Goal: Check status: Check status

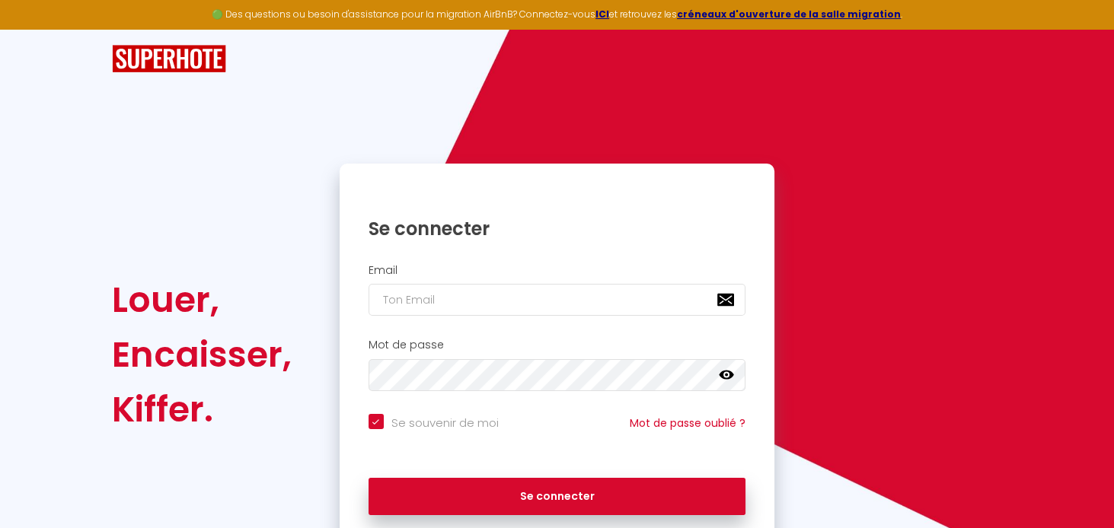
checkbox input "true"
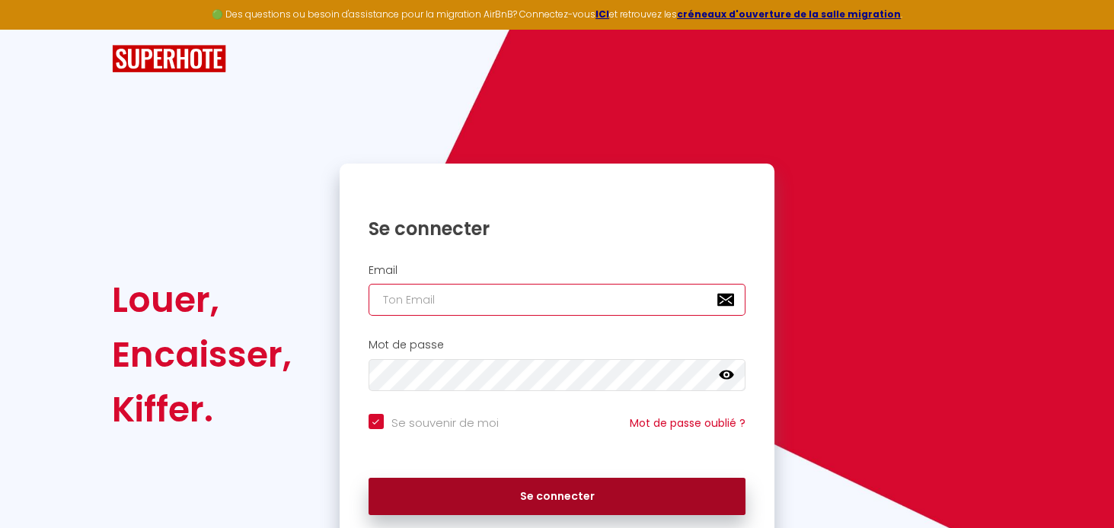
type input "[EMAIL_ADDRESS][DOMAIN_NAME]"
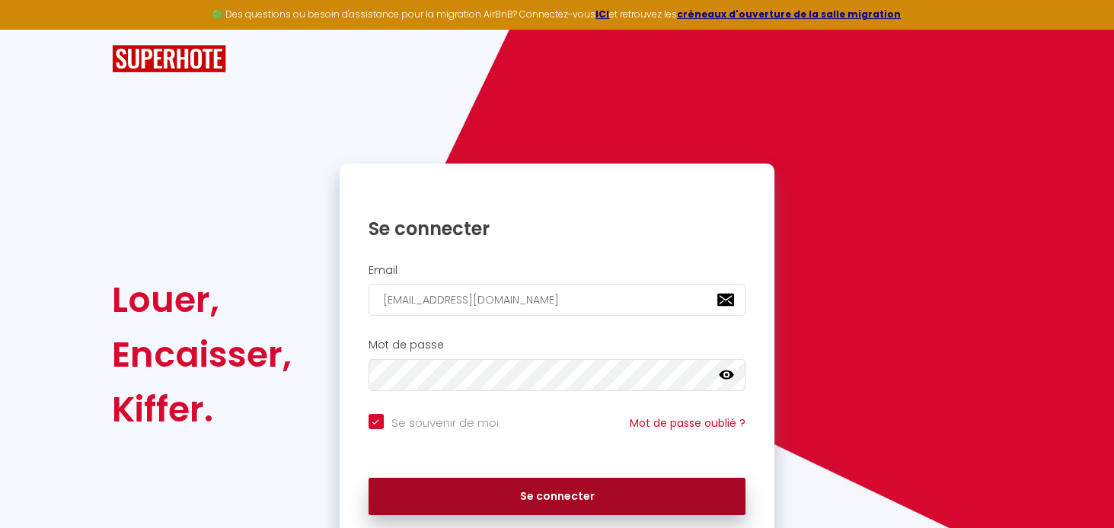
click at [567, 499] on button "Se connecter" at bounding box center [558, 497] width 378 height 38
checkbox input "true"
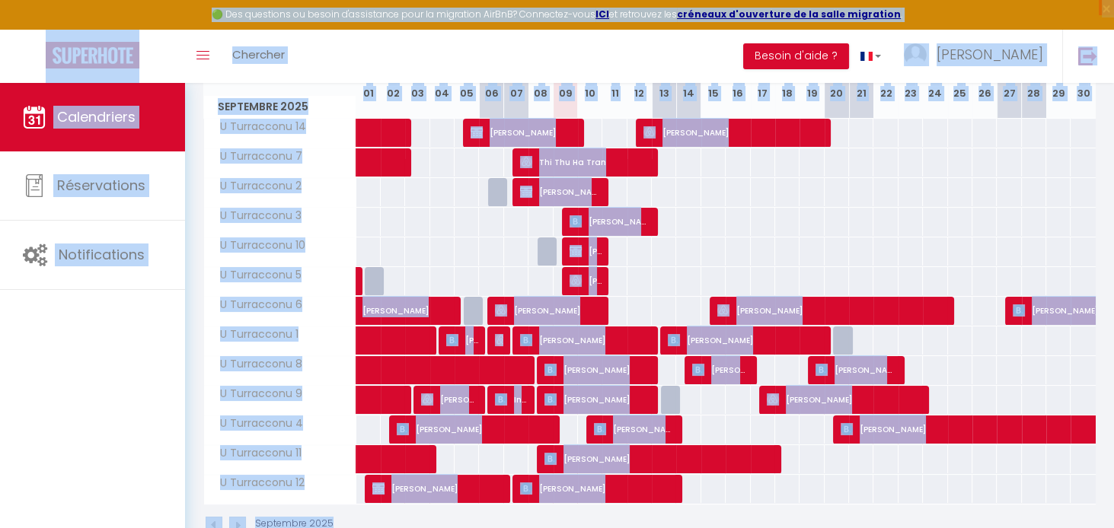
scroll to position [227, 0]
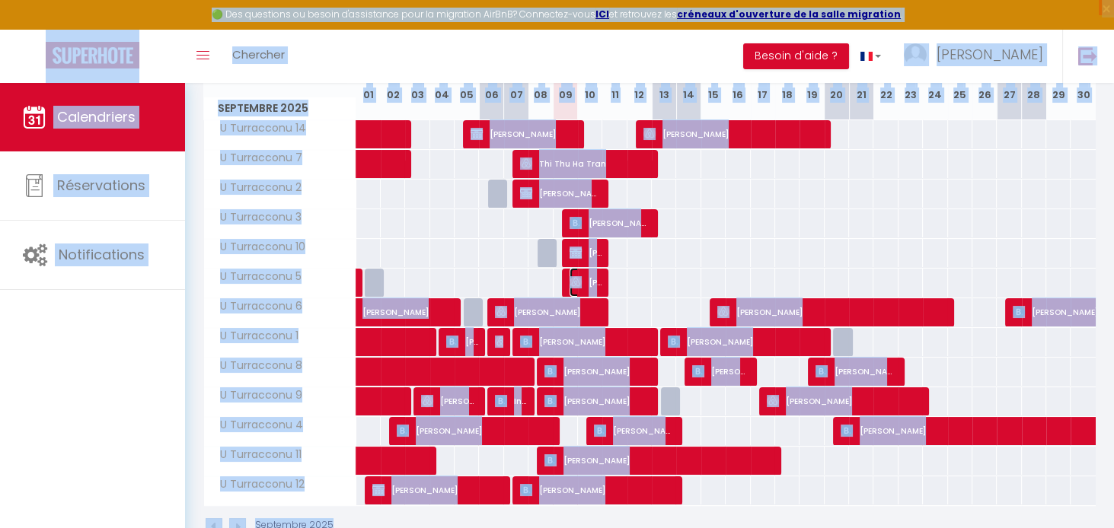
click at [587, 283] on span "[PERSON_NAME]" at bounding box center [586, 282] width 33 height 29
select select "OK"
select select "1"
select select "0"
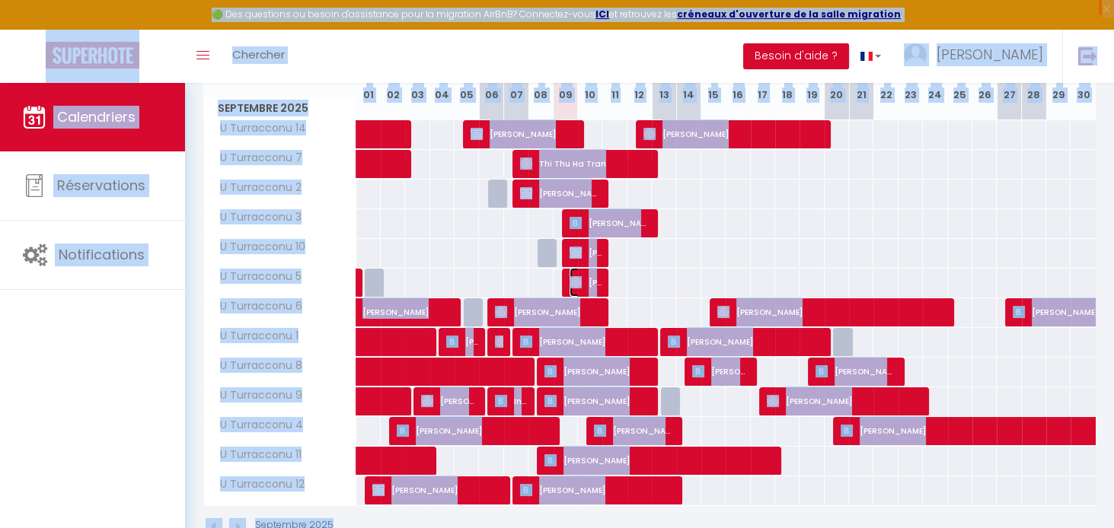
select select "1"
select select
